Goal: Task Accomplishment & Management: Manage account settings

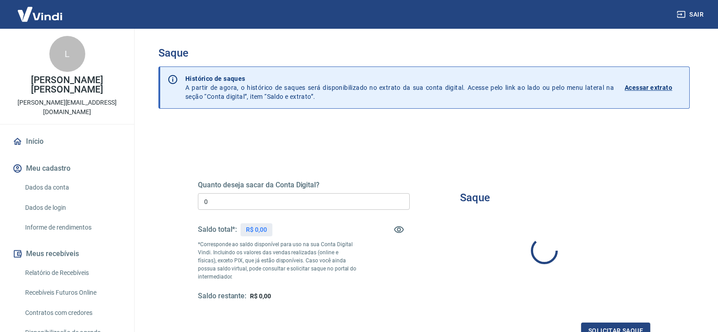
type input "R$ 0,00"
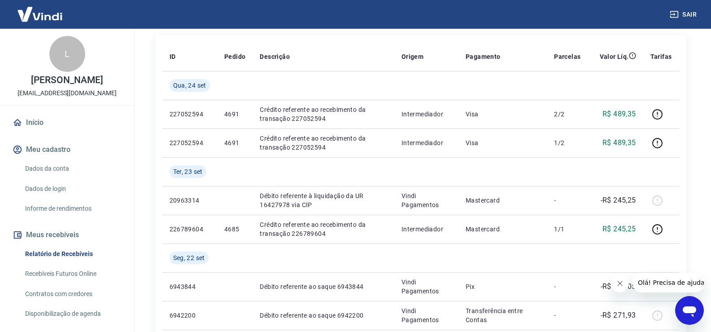
scroll to position [135, 0]
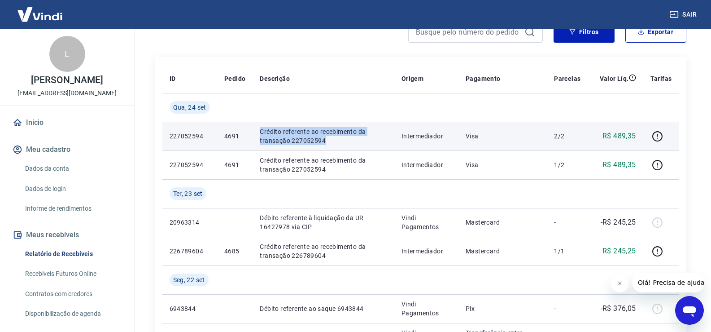
drag, startPoint x: 258, startPoint y: 128, endPoint x: 329, endPoint y: 144, distance: 73.2
click at [333, 140] on td "Crédito referente ao recebimento da transação 227052594" at bounding box center [323, 136] width 141 height 29
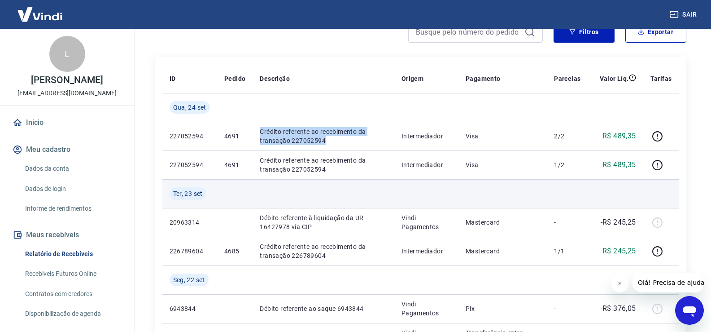
copy p "Crédito referente ao recebimento da transação 227052594"
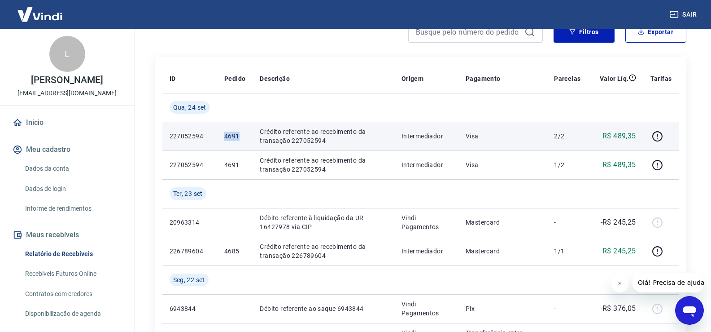
drag, startPoint x: 230, startPoint y: 132, endPoint x: 238, endPoint y: 133, distance: 8.3
click at [238, 133] on td "4691" at bounding box center [234, 136] width 35 height 29
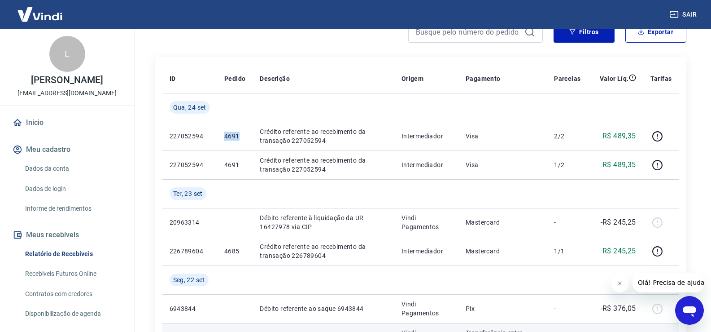
copy p "4691"
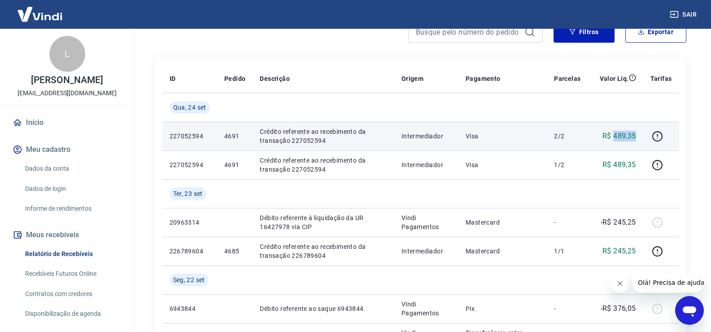
drag, startPoint x: 640, startPoint y: 135, endPoint x: 614, endPoint y: 136, distance: 26.1
click at [614, 136] on td "R$ 489,35" at bounding box center [615, 136] width 55 height 29
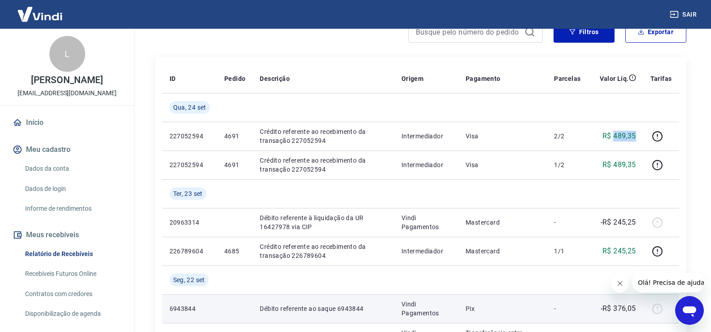
copy p "489,35"
